Goal: Task Accomplishment & Management: Use online tool/utility

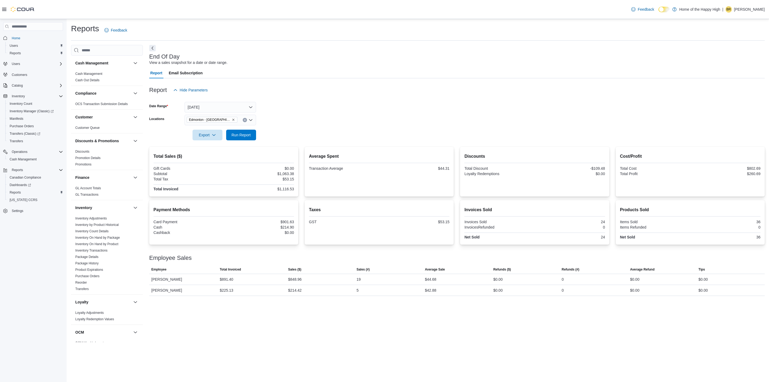
scroll to position [189, 0]
click at [240, 131] on span "Run Report" at bounding box center [240, 134] width 23 height 11
click at [377, 108] on form "Date Range [DATE] Locations [GEOGRAPHIC_DATA] - [GEOGRAPHIC_DATA] - Fire & Flow…" at bounding box center [457, 117] width 616 height 45
click at [245, 120] on icon "Clear input" at bounding box center [244, 119] width 1 height 1
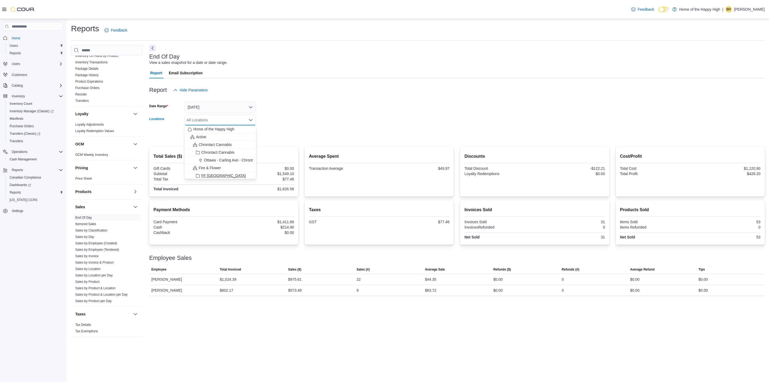
click at [213, 175] on span "FF [GEOGRAPHIC_DATA]" at bounding box center [223, 175] width 45 height 5
drag, startPoint x: 352, startPoint y: 106, endPoint x: 328, endPoint y: 113, distance: 24.2
click at [350, 106] on form "Date Range [DATE] Locations FF [GEOGRAPHIC_DATA] Combo box. Selected. FF [GEOGR…" at bounding box center [457, 117] width 616 height 45
click at [244, 137] on span "Run Report" at bounding box center [240, 134] width 23 height 11
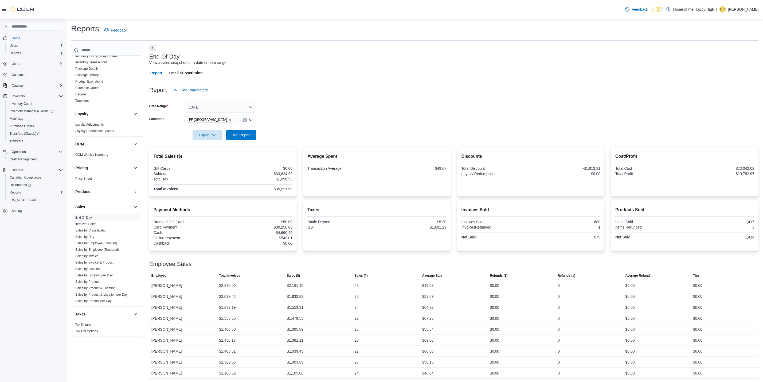
click at [438, 275] on span "Average Sale" at bounding box center [432, 275] width 20 height 4
click at [245, 120] on icon "Clear input" at bounding box center [244, 119] width 1 height 1
type input "****"
click at [229, 129] on span "Edmonton - [GEOGRAPHIC_DATA] - Fire & Flower" at bounding box center [249, 128] width 85 height 5
click at [307, 101] on div at bounding box center [453, 98] width 609 height 6
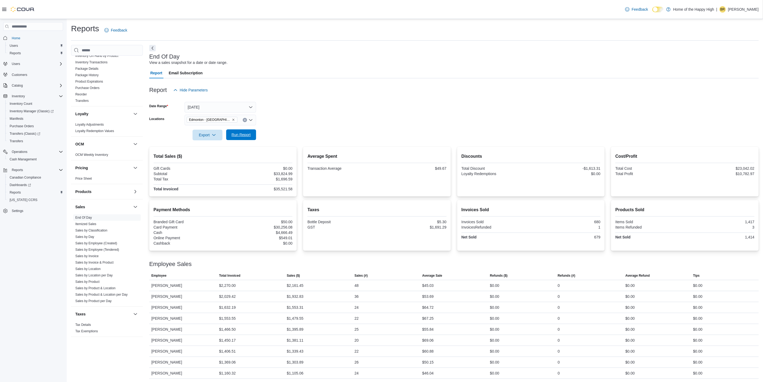
click at [243, 132] on span "Run Report" at bounding box center [241, 134] width 19 height 5
